Goal: Transaction & Acquisition: Register for event/course

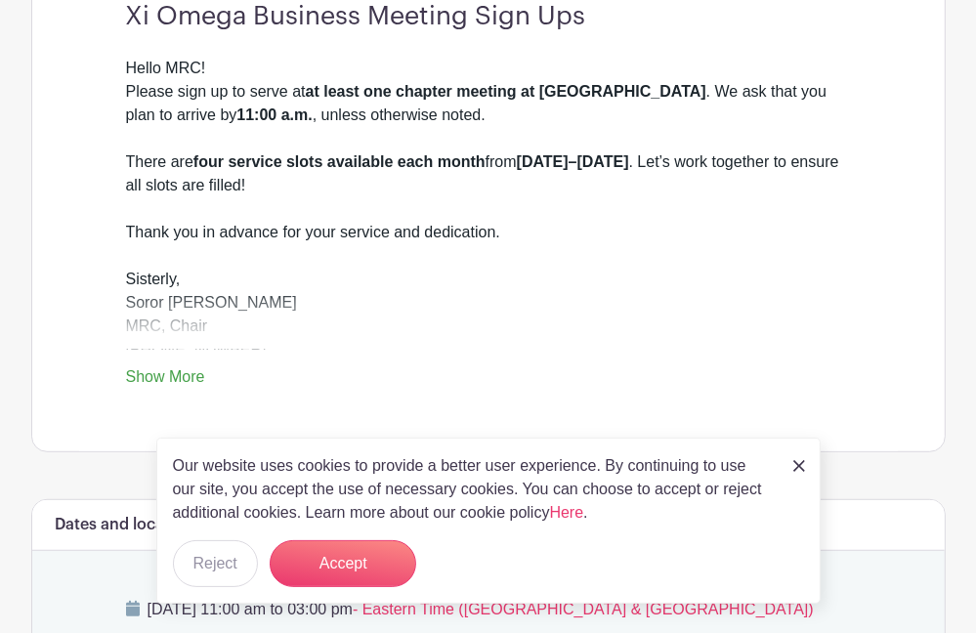
scroll to position [586, 0]
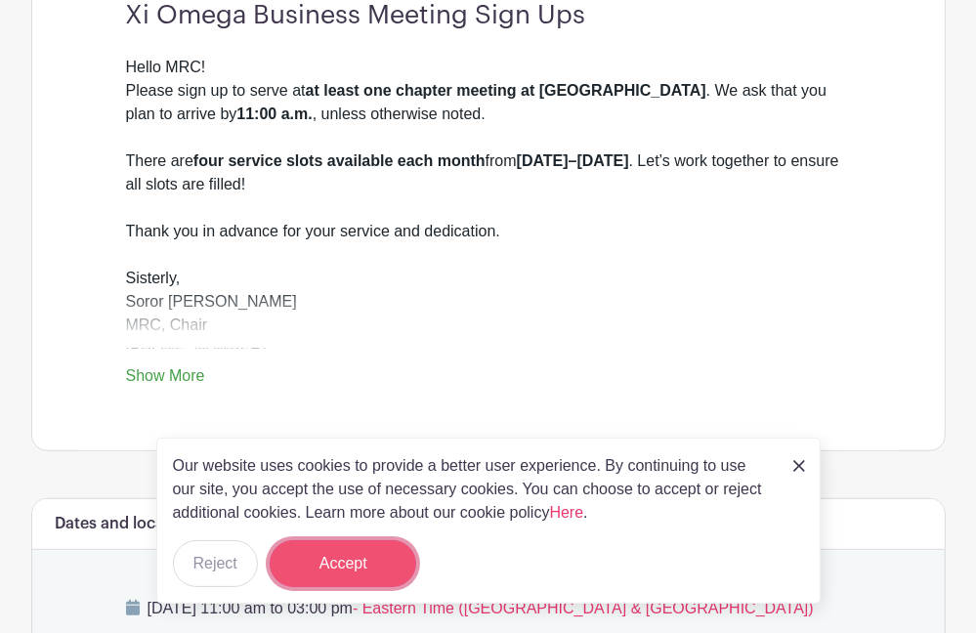
click at [336, 553] on button "Accept" at bounding box center [343, 563] width 147 height 47
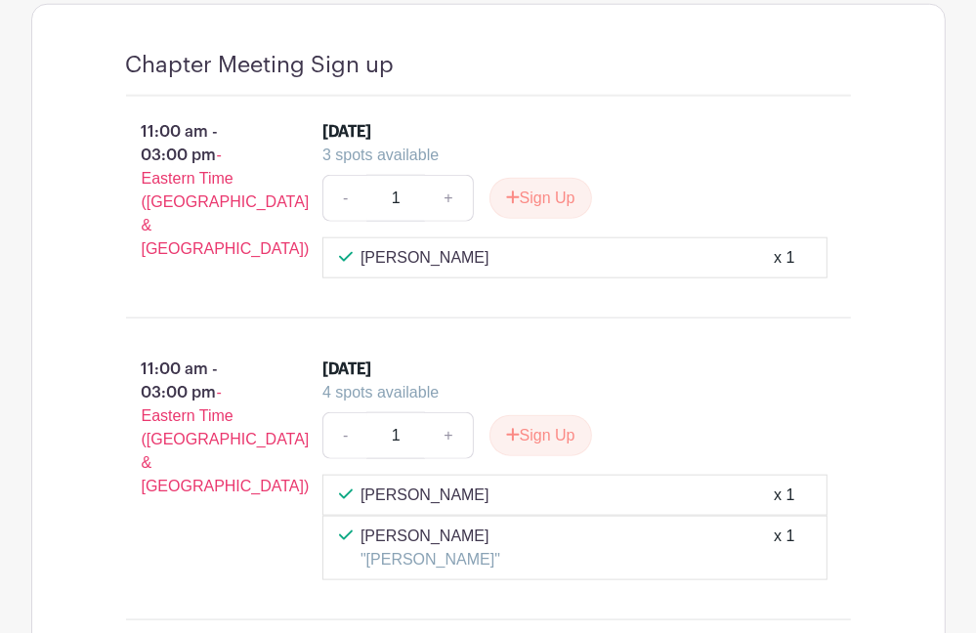
scroll to position [1465, 0]
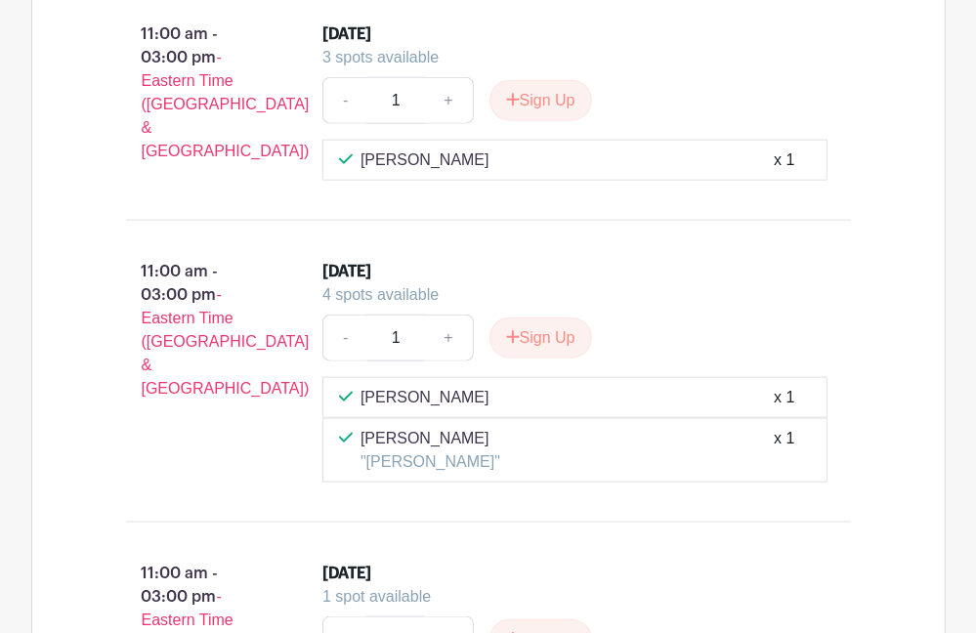
click at [366, 484] on li "[DATE] 4 spots available - 1 + Sign Up [PERSON_NAME] x 1 [PERSON_NAME] "[PERSON…" at bounding box center [575, 371] width 521 height 238
click at [550, 324] on button "Sign Up" at bounding box center [540, 337] width 103 height 41
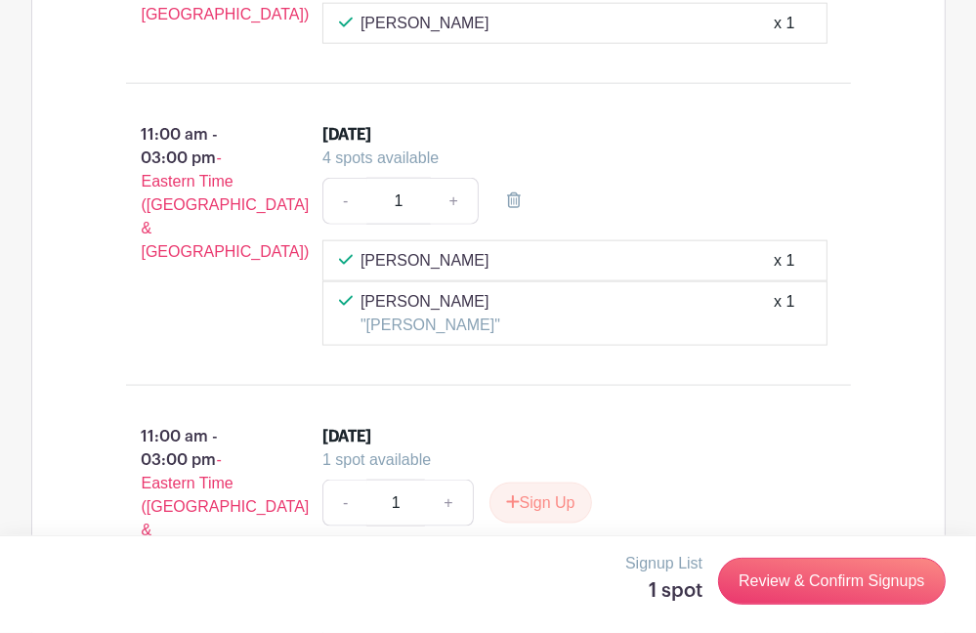
scroll to position [1661, 0]
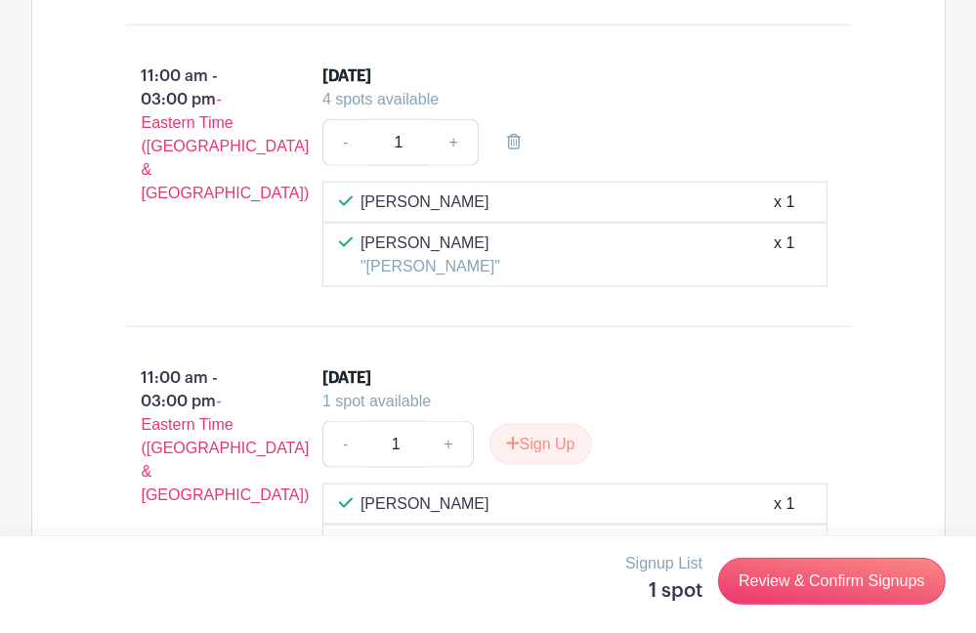
click at [364, 293] on div "11:00 am - 03:00 pm - Eastern Time ([GEOGRAPHIC_DATA] & [GEOGRAPHIC_DATA]) [DAT…" at bounding box center [488, 176] width 819 height 270
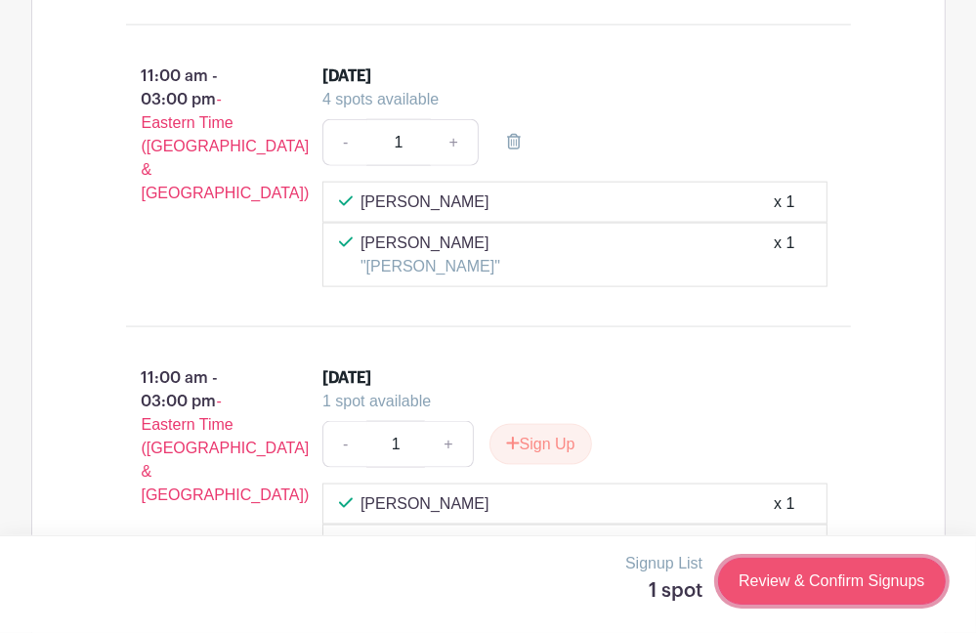
click at [756, 577] on link "Review & Confirm Signups" at bounding box center [831, 581] width 227 height 47
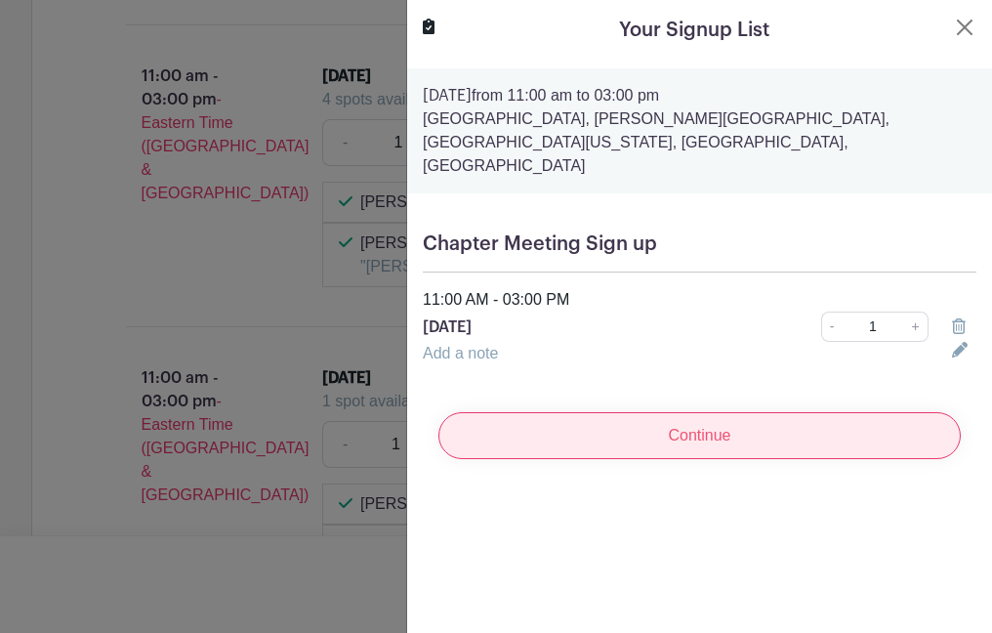
click at [470, 412] on input "Continue" at bounding box center [700, 435] width 523 height 47
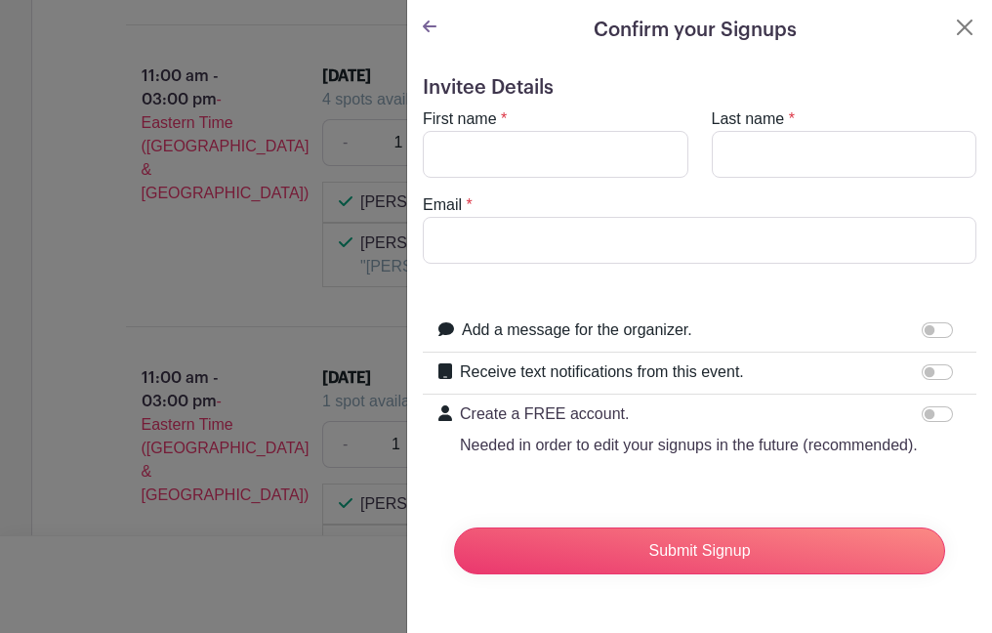
click at [478, 408] on p "Create a FREE account." at bounding box center [689, 413] width 458 height 23
click at [922, 408] on input "Create a FREE account. Needed in order to edit your signups in the future (reco…" at bounding box center [937, 414] width 31 height 16
checkbox input "true"
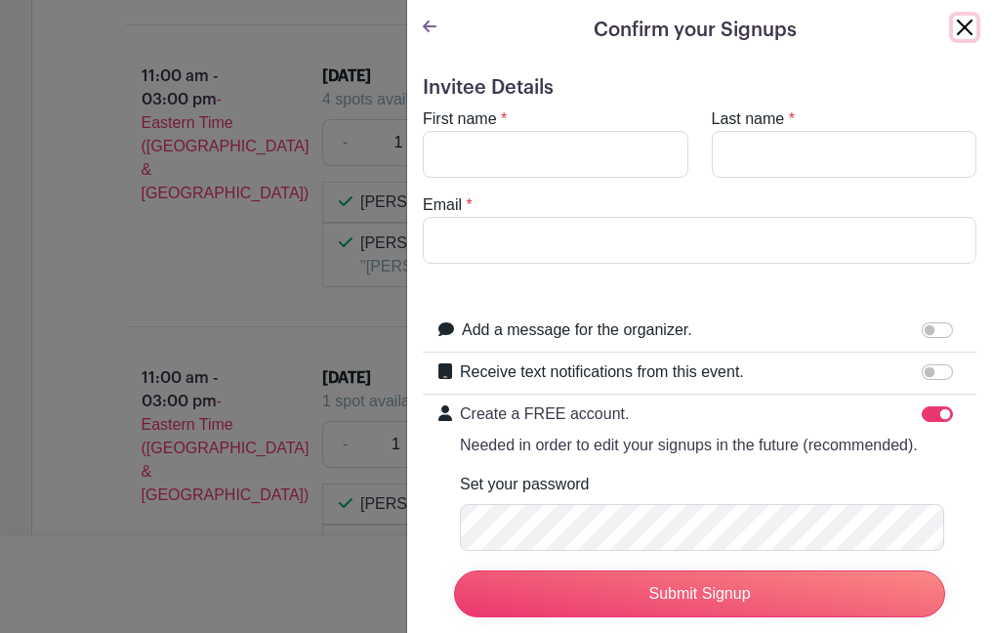
click at [953, 31] on button "Close" at bounding box center [964, 27] width 23 height 23
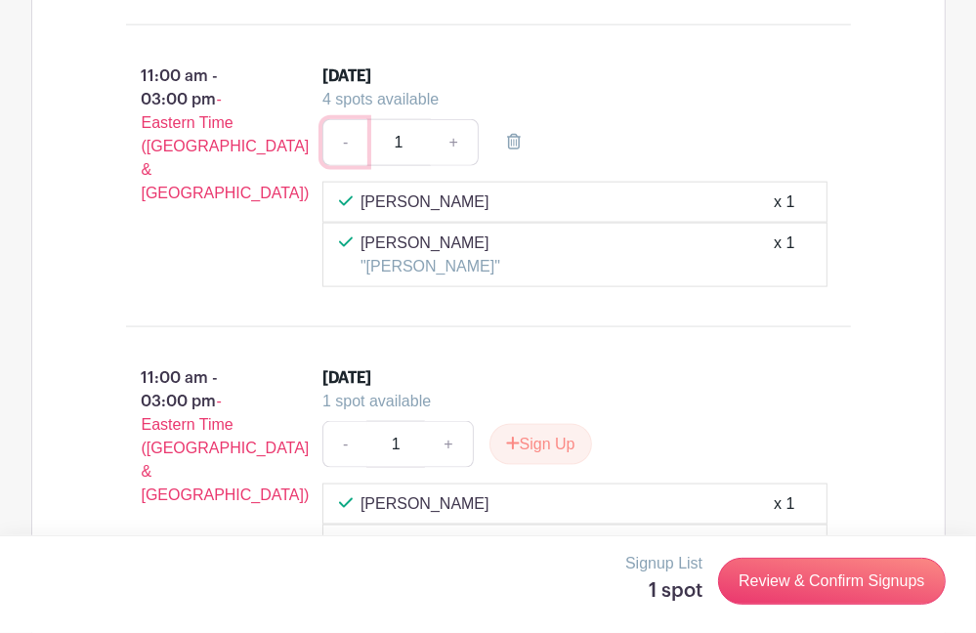
click at [365, 138] on link "-" at bounding box center [344, 142] width 45 height 47
click at [425, 135] on input "1" at bounding box center [397, 142] width 63 height 47
click at [382, 133] on input "1" at bounding box center [397, 142] width 63 height 47
click at [544, 136] on div "- 1 +" at bounding box center [574, 142] width 505 height 47
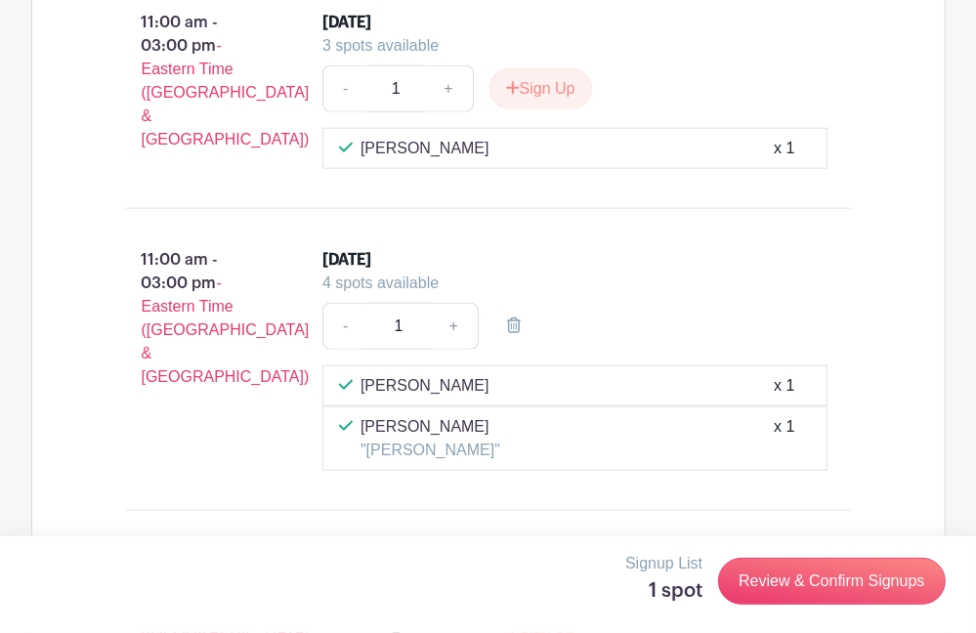
scroll to position [1372, 0]
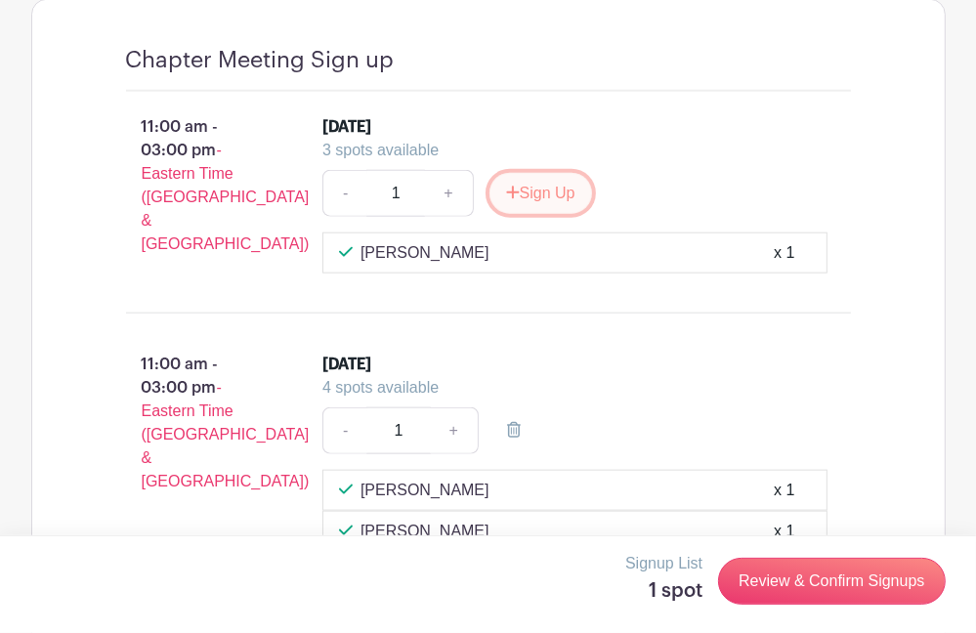
drag, startPoint x: 535, startPoint y: 183, endPoint x: 609, endPoint y: 45, distance: 156.0
click at [570, 77] on div "Chapter Meeting Sign up" at bounding box center [488, 69] width 725 height 45
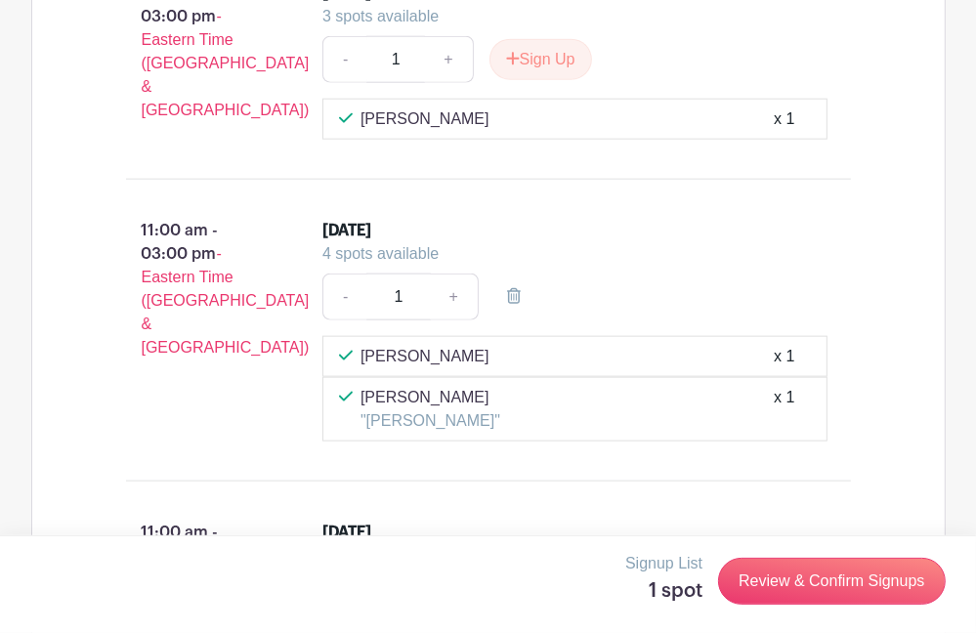
scroll to position [1568, 0]
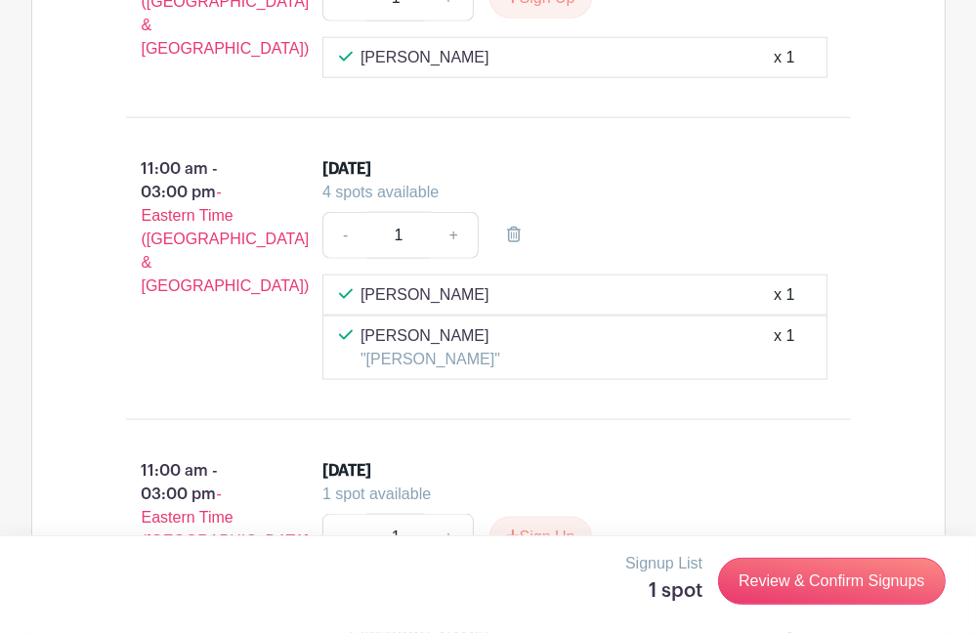
click at [371, 164] on div "[DATE]" at bounding box center [346, 168] width 49 height 23
click at [363, 391] on div "11:00 am - 03:00 pm - Eastern Time ([GEOGRAPHIC_DATA] & [GEOGRAPHIC_DATA]) [DAT…" at bounding box center [488, 269] width 819 height 270
click at [782, 289] on div "x 1" at bounding box center [784, 294] width 21 height 23
click at [464, 157] on div "[DATE]" at bounding box center [574, 168] width 505 height 23
click at [324, 187] on div "4 spots available" at bounding box center [566, 192] width 489 height 23
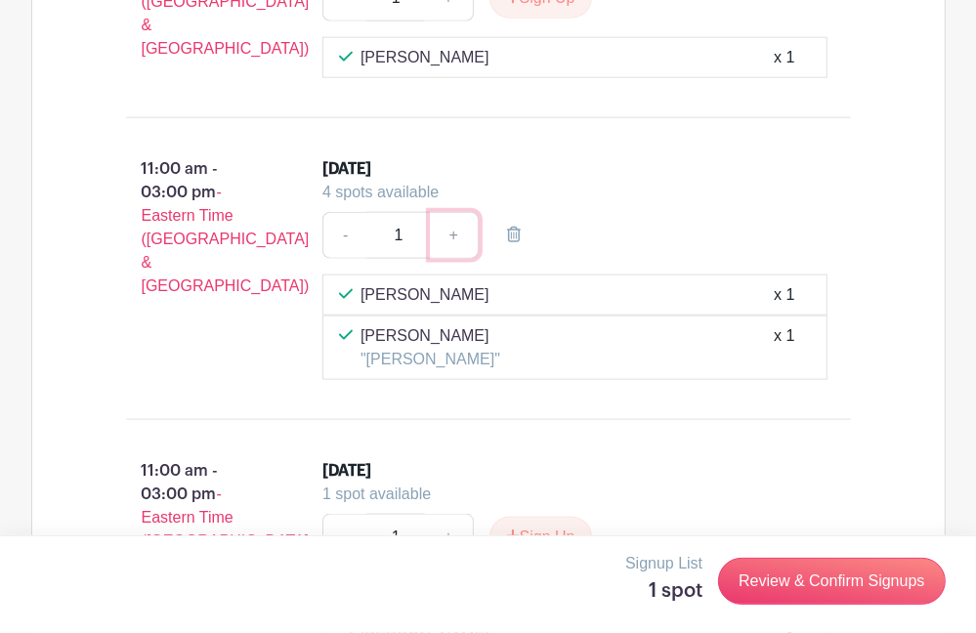
click at [453, 231] on link "+" at bounding box center [454, 235] width 49 height 47
type input "2"
click at [344, 231] on link "-" at bounding box center [344, 235] width 45 height 47
type input "1"
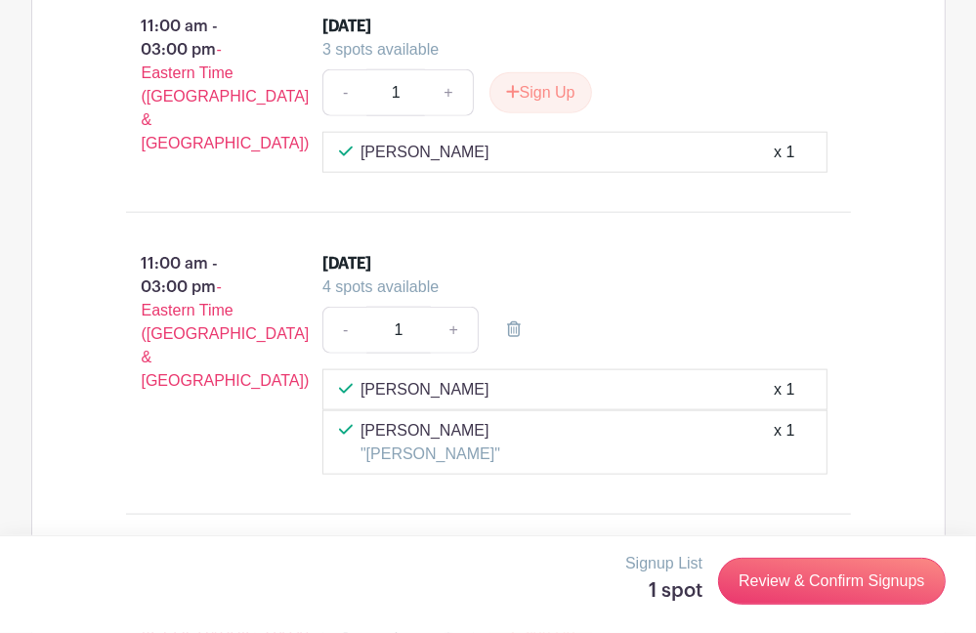
scroll to position [1275, 0]
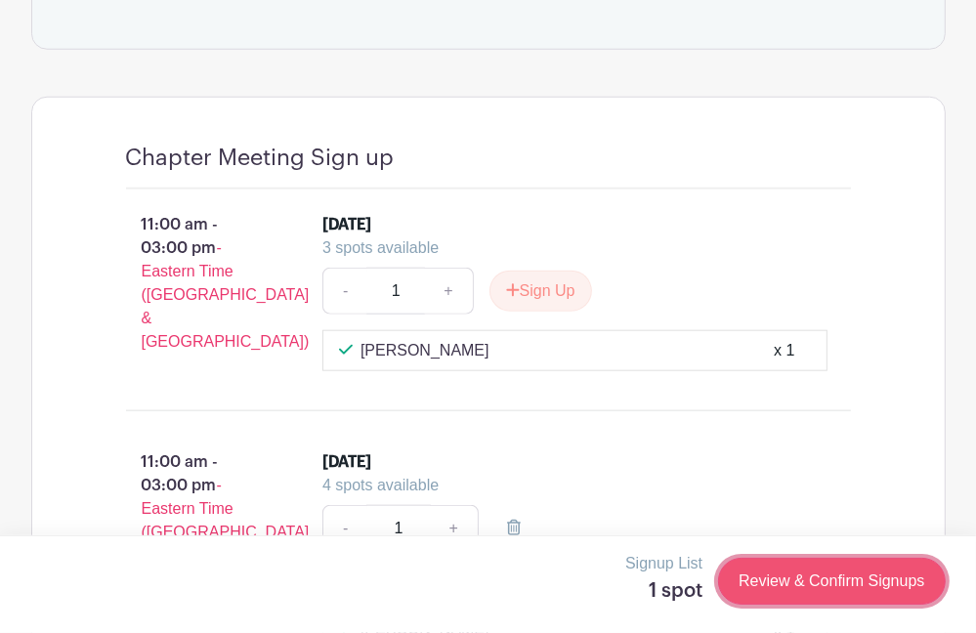
click at [845, 577] on link "Review & Confirm Signups" at bounding box center [831, 581] width 227 height 47
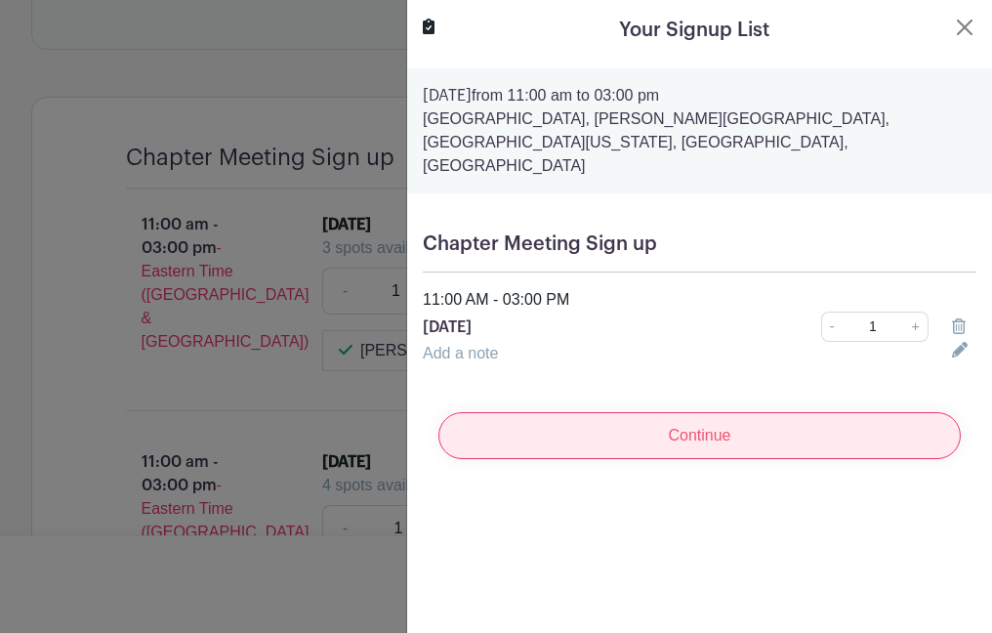
click at [710, 412] on input "Continue" at bounding box center [700, 435] width 523 height 47
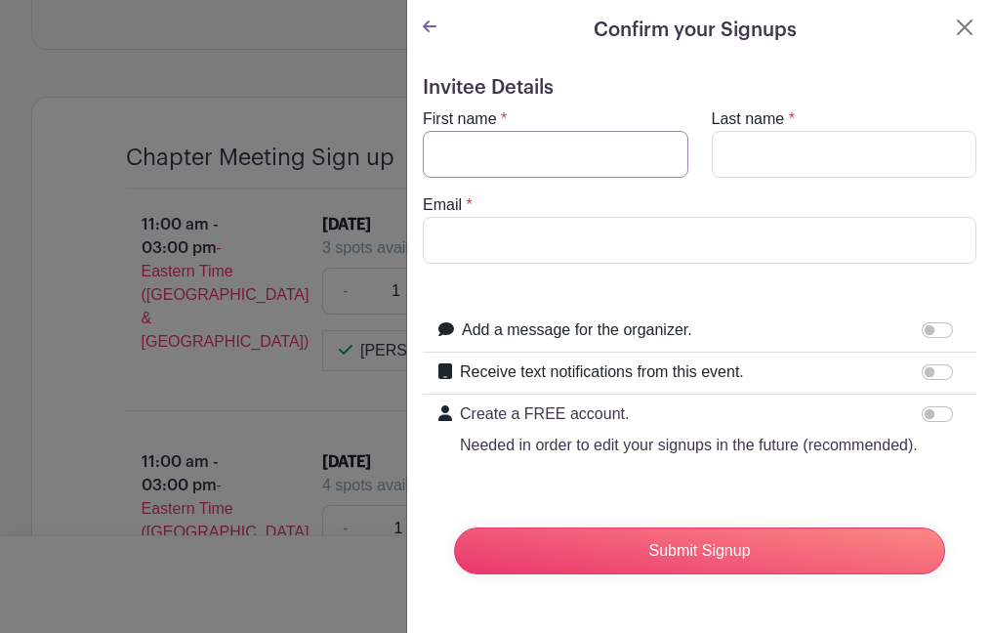
drag, startPoint x: 453, startPoint y: 144, endPoint x: 485, endPoint y: 132, distance: 33.4
click at [454, 145] on input "First name" at bounding box center [556, 154] width 266 height 47
type input "[PERSON_NAME]"
click at [727, 164] on input "Last name" at bounding box center [845, 154] width 266 height 47
type input "[PERSON_NAME]"
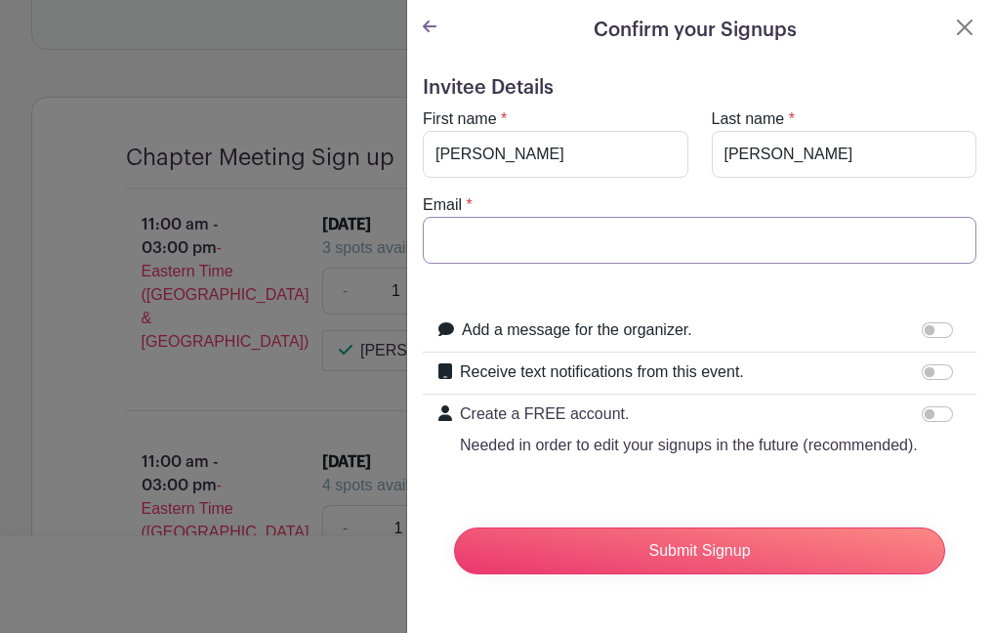
click at [445, 242] on input "Email" at bounding box center [700, 240] width 554 height 47
type input "K"
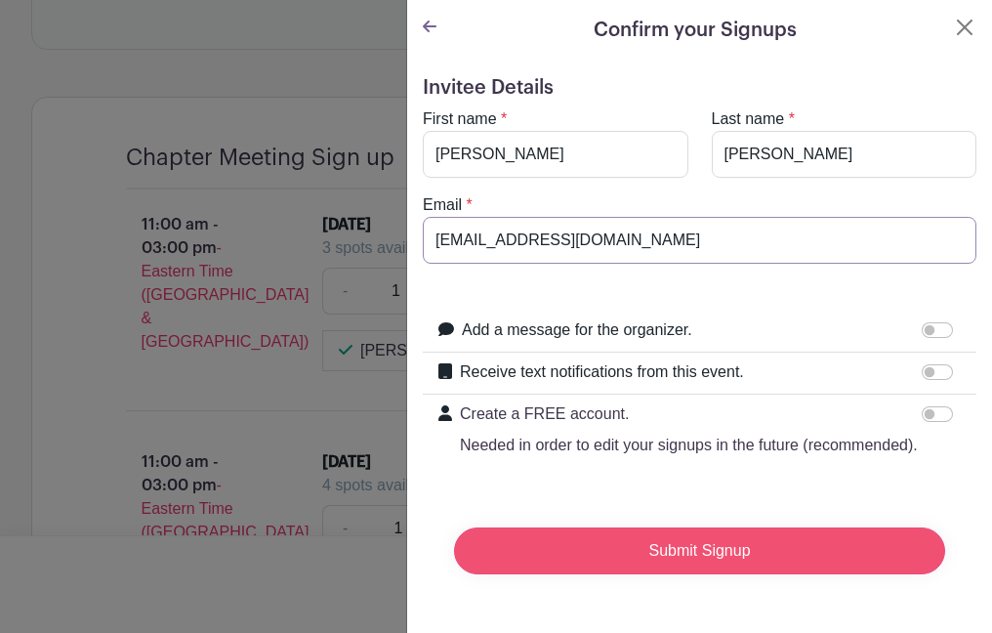
type input "[EMAIL_ADDRESS][DOMAIN_NAME]"
click at [678, 567] on input "Submit Signup" at bounding box center [699, 550] width 491 height 47
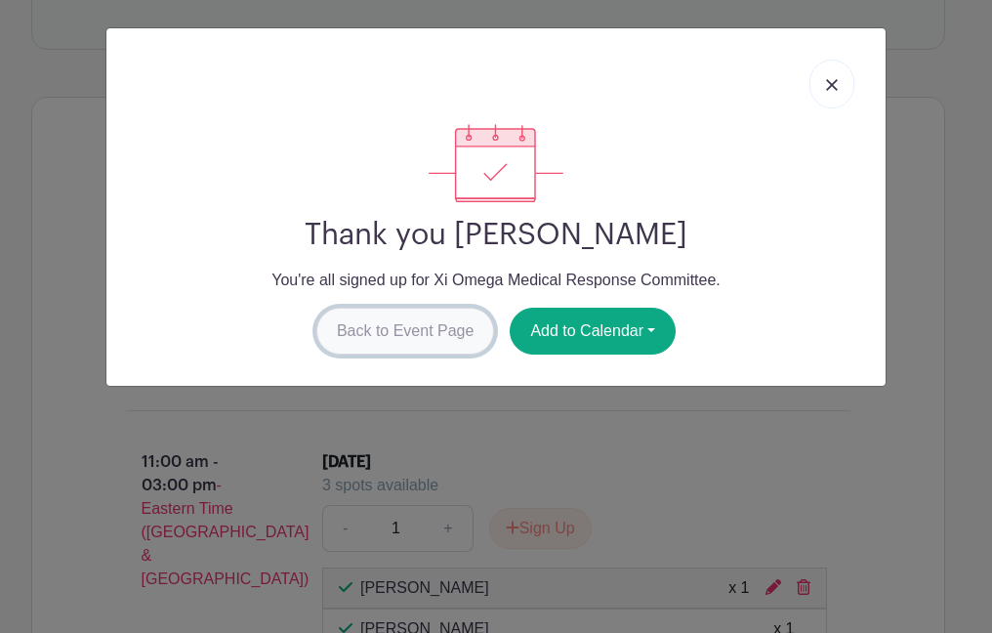
click at [406, 320] on link "Back to Event Page" at bounding box center [405, 331] width 179 height 47
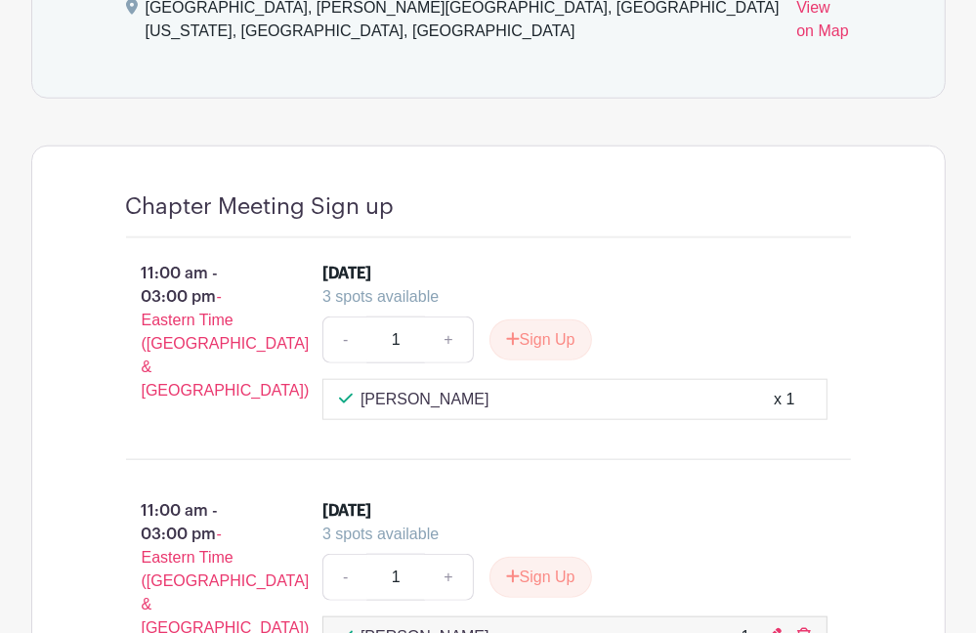
scroll to position [1270, 0]
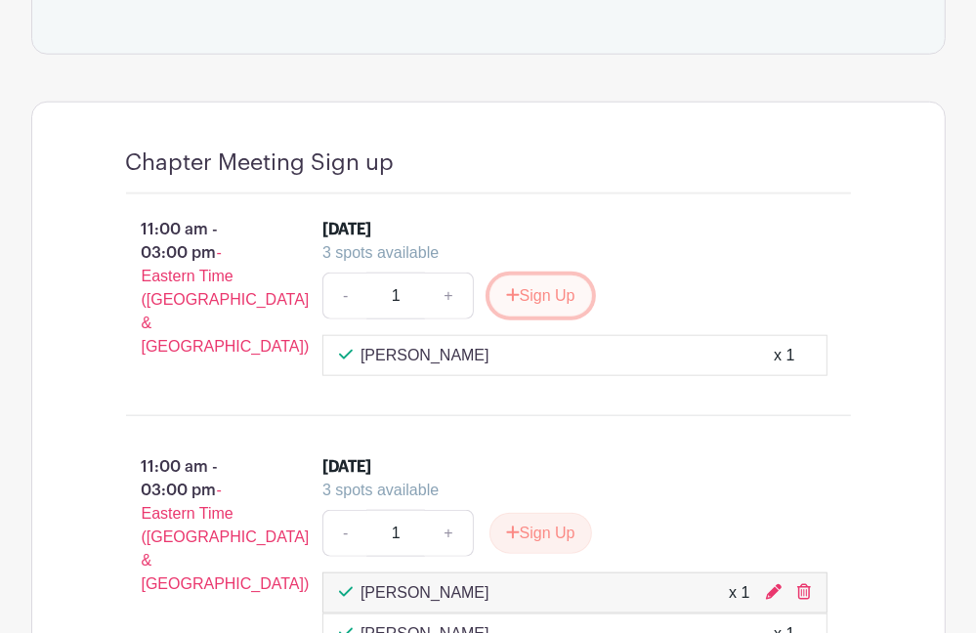
click at [548, 285] on button "Sign Up" at bounding box center [540, 295] width 103 height 41
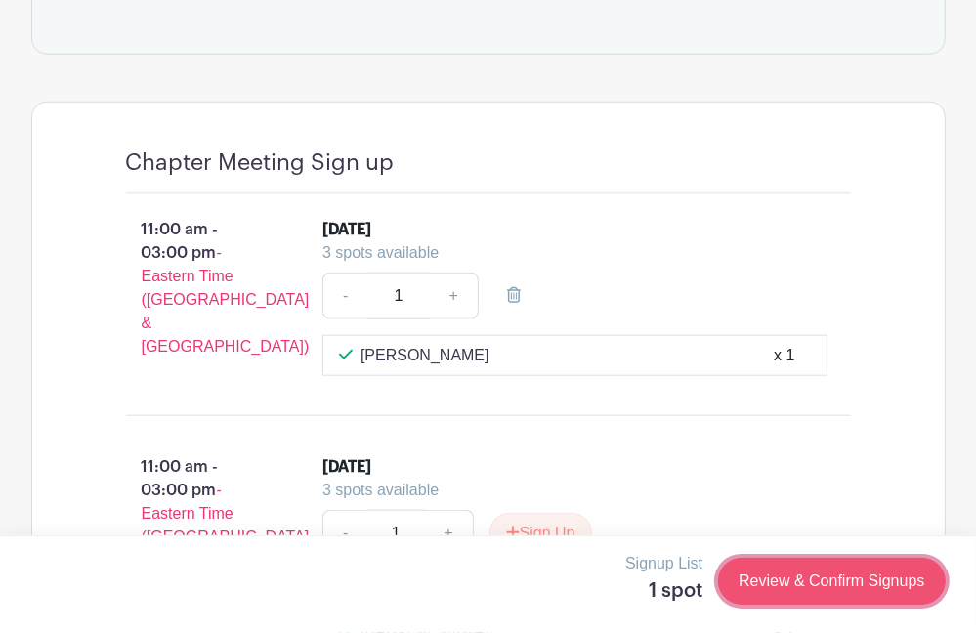
click at [838, 571] on link "Review & Confirm Signups" at bounding box center [831, 581] width 227 height 47
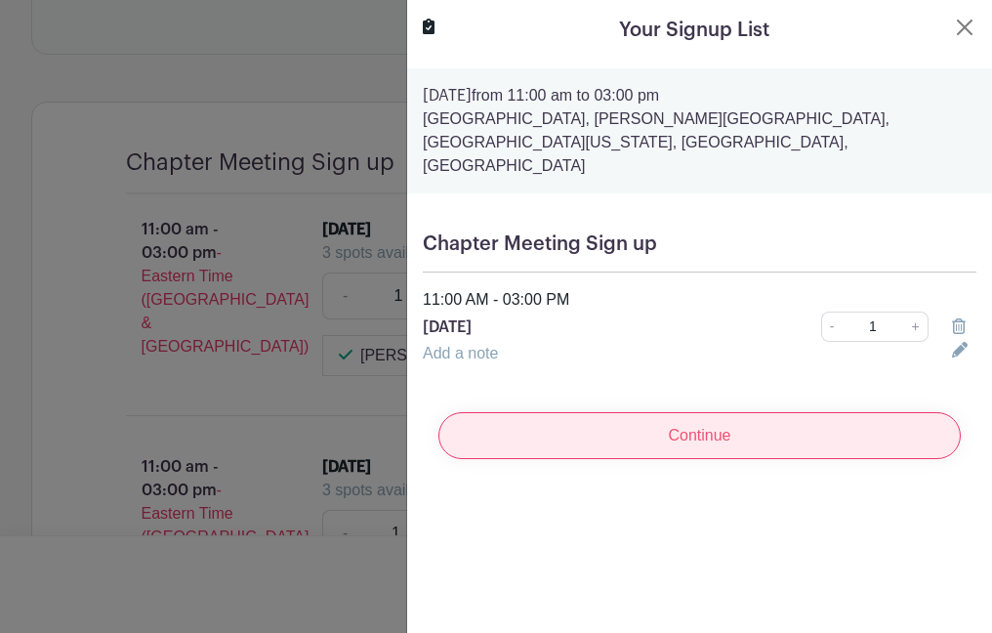
click at [690, 415] on input "Continue" at bounding box center [700, 435] width 523 height 47
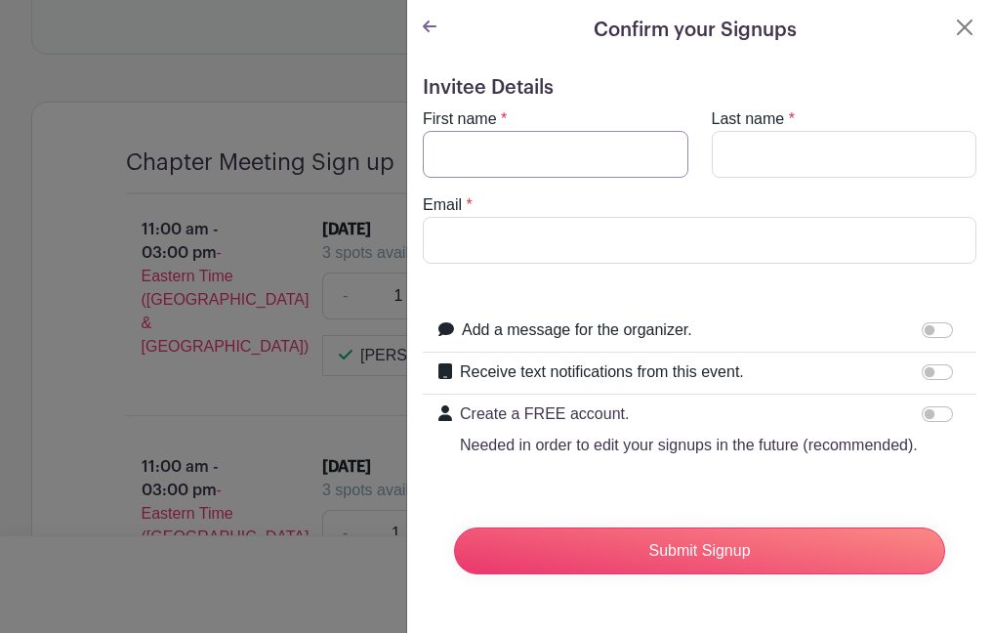
drag, startPoint x: 452, startPoint y: 148, endPoint x: 465, endPoint y: 146, distance: 13.0
click at [452, 149] on input "First name" at bounding box center [556, 154] width 266 height 47
type input "[PERSON_NAME]"
click at [738, 159] on input "Last name" at bounding box center [845, 154] width 266 height 47
type input "[PERSON_NAME]"
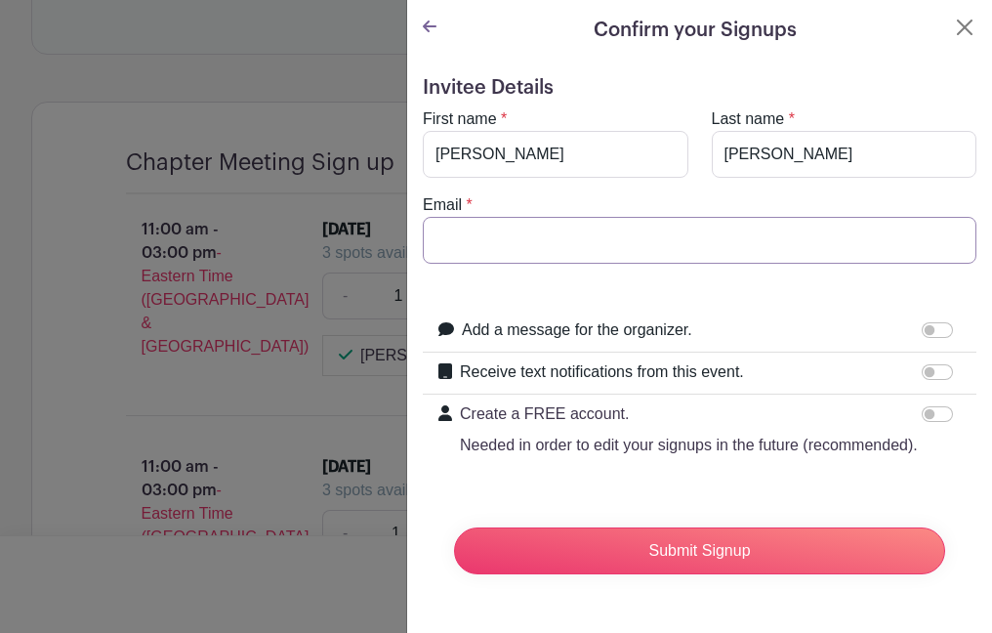
click at [440, 245] on input "Email" at bounding box center [700, 240] width 554 height 47
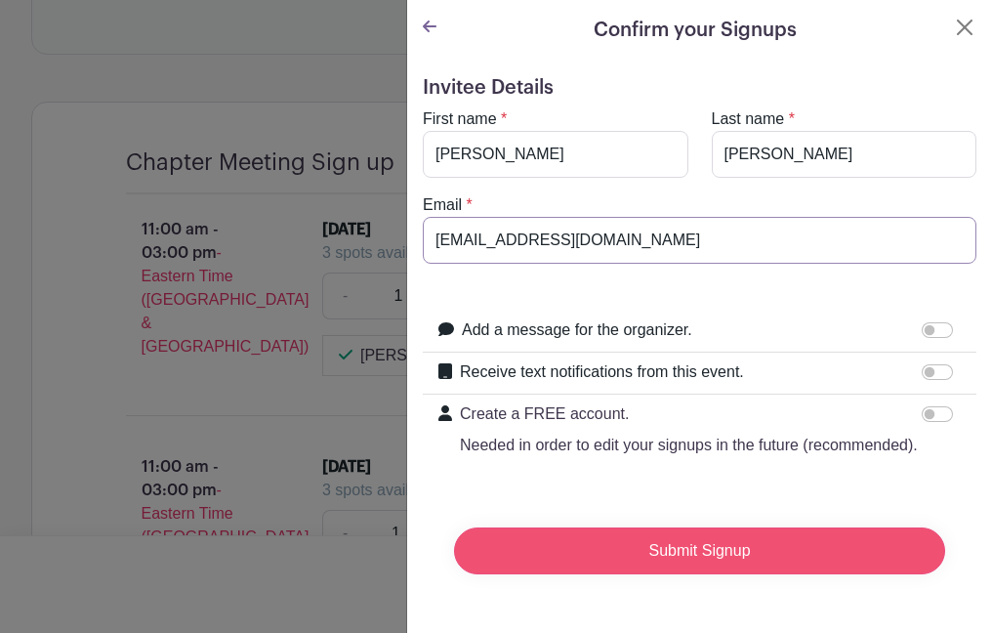
type input "[EMAIL_ADDRESS][DOMAIN_NAME]"
click at [680, 574] on input "Submit Signup" at bounding box center [699, 550] width 491 height 47
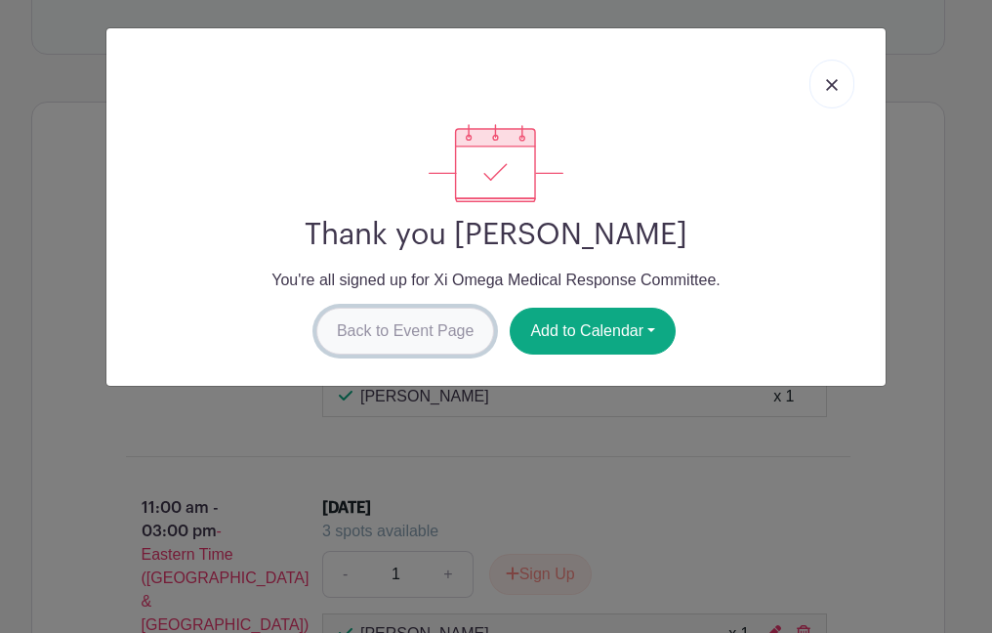
click at [382, 325] on link "Back to Event Page" at bounding box center [405, 331] width 179 height 47
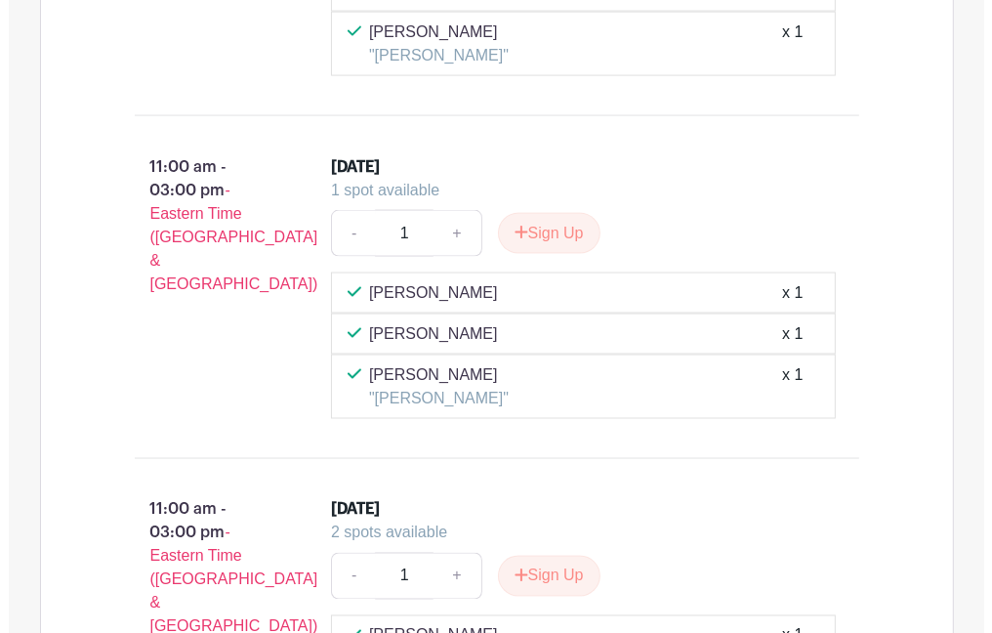
scroll to position [2149, 0]
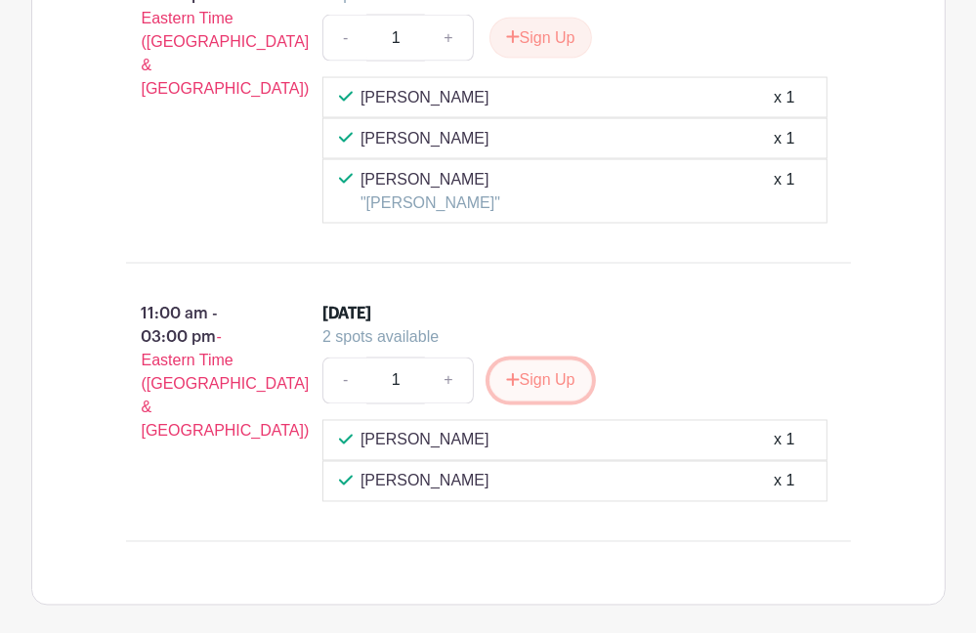
click at [551, 370] on button "Sign Up" at bounding box center [540, 380] width 103 height 41
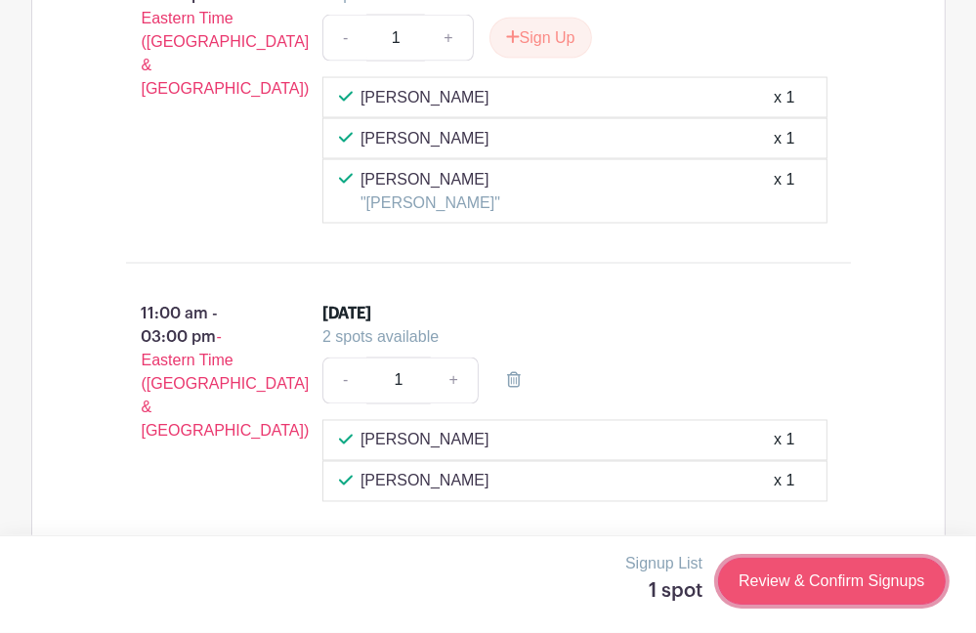
click at [842, 575] on link "Review & Confirm Signups" at bounding box center [831, 581] width 227 height 47
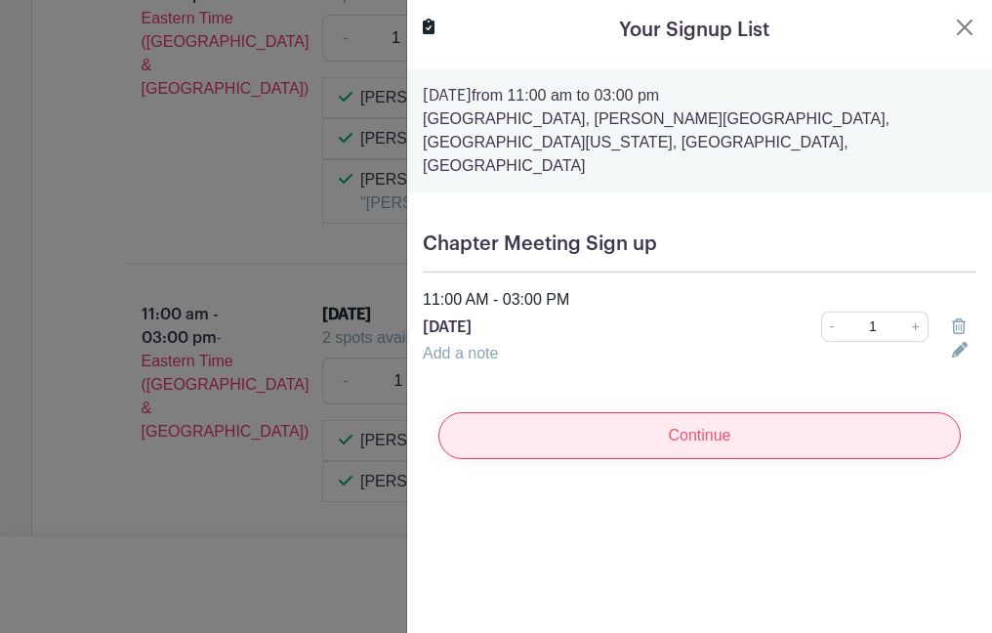
click at [694, 412] on input "Continue" at bounding box center [700, 435] width 523 height 47
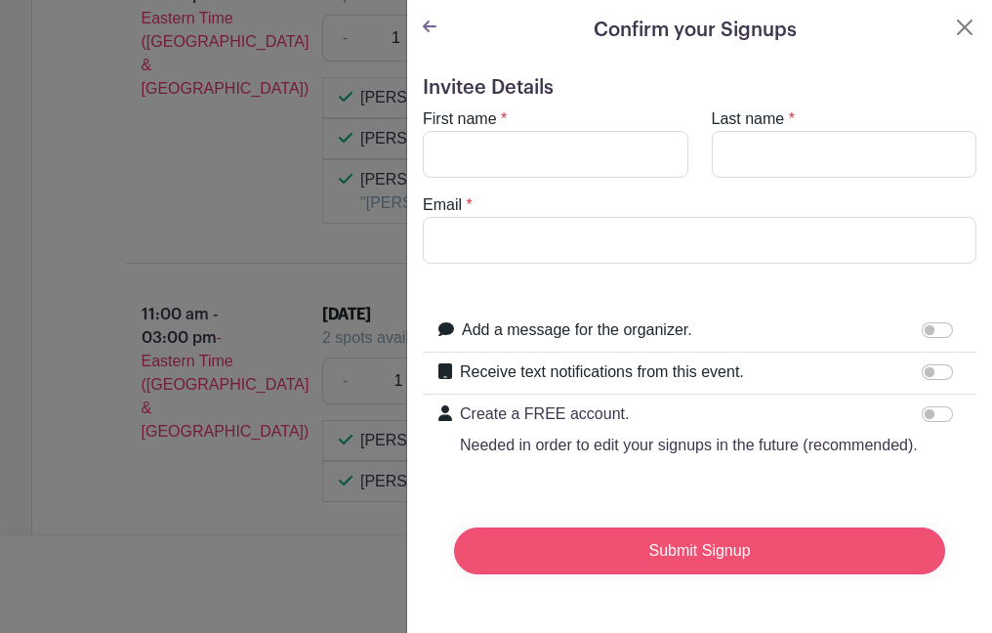
click at [657, 567] on input "Submit Signup" at bounding box center [699, 550] width 491 height 47
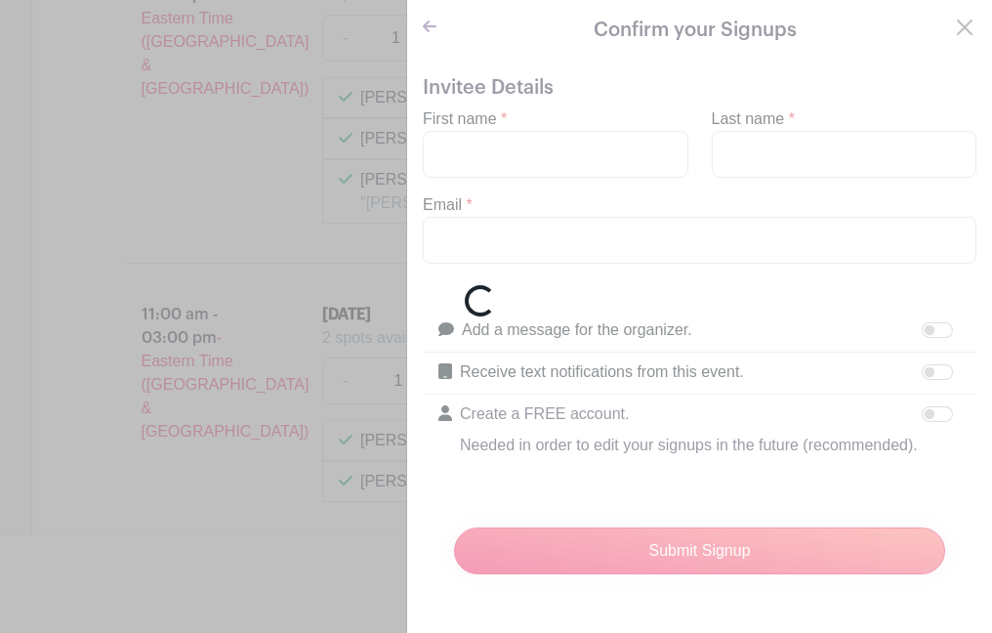
click at [439, 145] on div "Loading..." at bounding box center [496, 316] width 992 height 633
click at [449, 147] on div "Loading..." at bounding box center [496, 316] width 992 height 633
click at [674, 572] on div "Loading..." at bounding box center [496, 316] width 992 height 633
click at [437, 132] on div "Loading..." at bounding box center [496, 316] width 992 height 633
